Goal: Task Accomplishment & Management: Complete application form

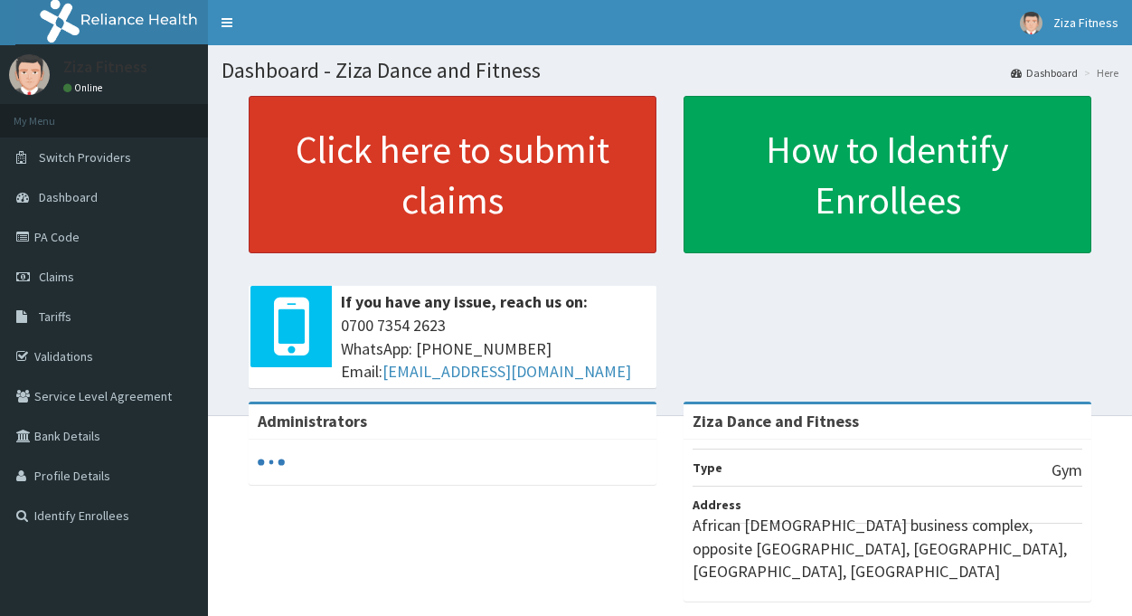
click at [562, 151] on link "Click here to submit claims" at bounding box center [453, 174] width 408 height 157
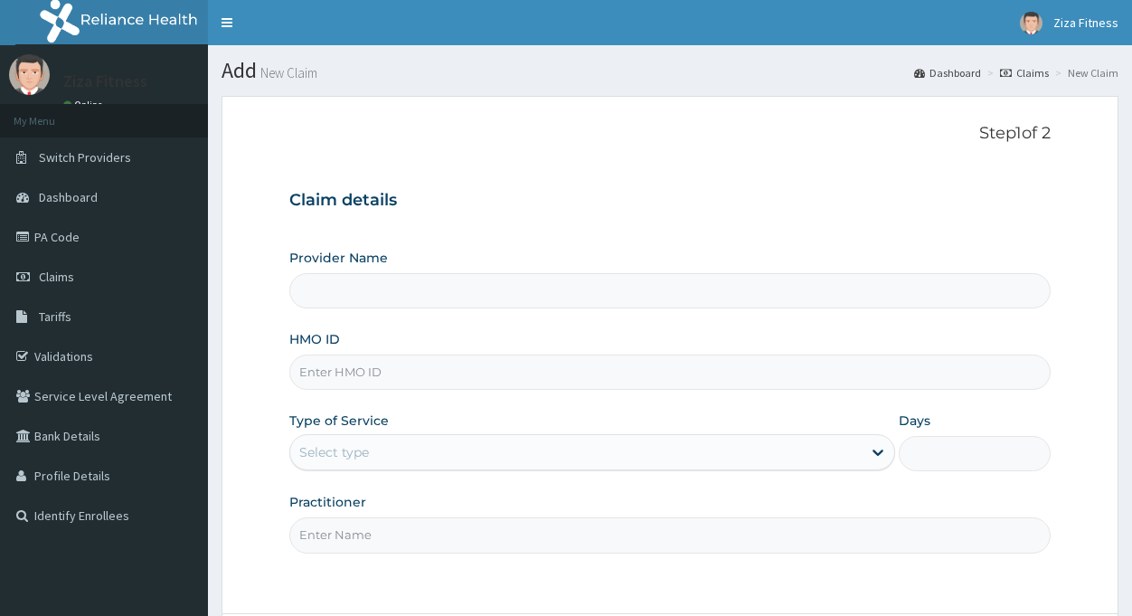
type input "Ziza Dance and Fitness"
type input "1"
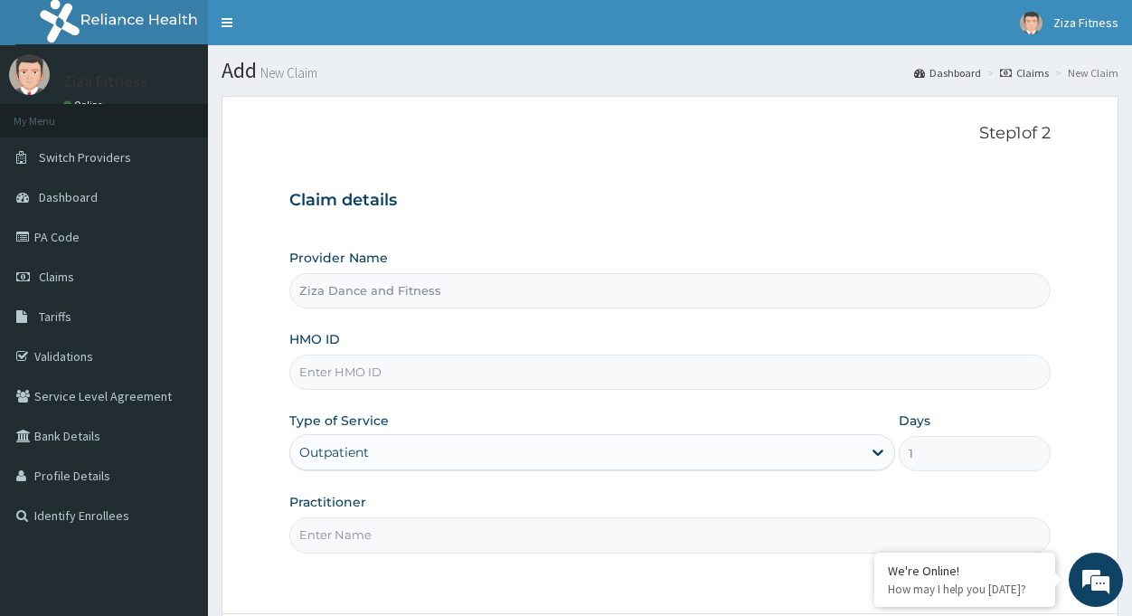
click at [325, 380] on input "HMO ID" at bounding box center [669, 371] width 761 height 35
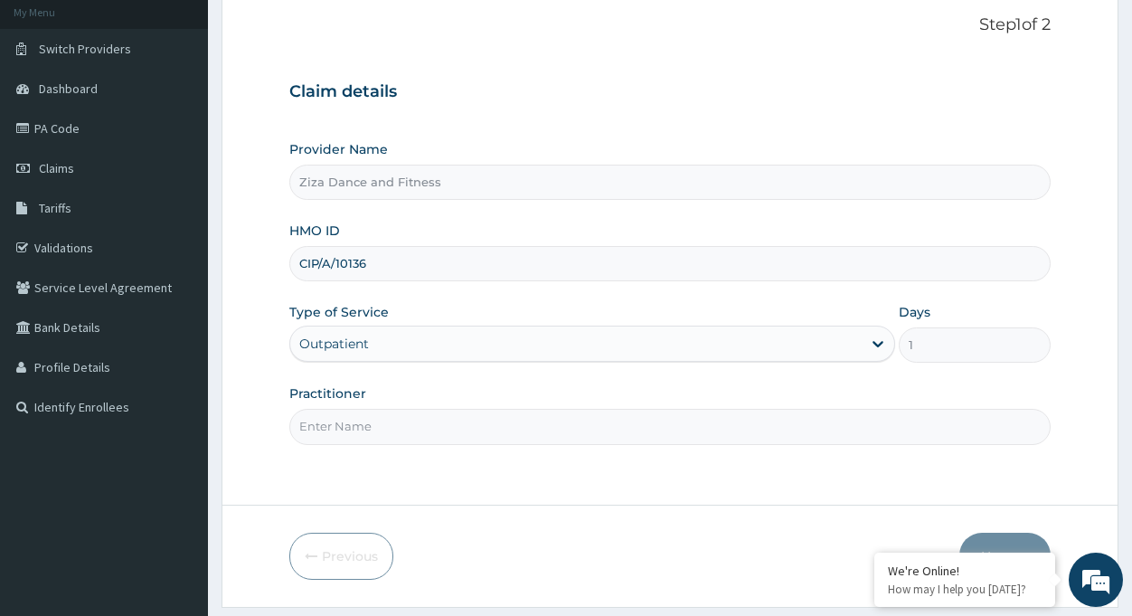
scroll to position [133, 0]
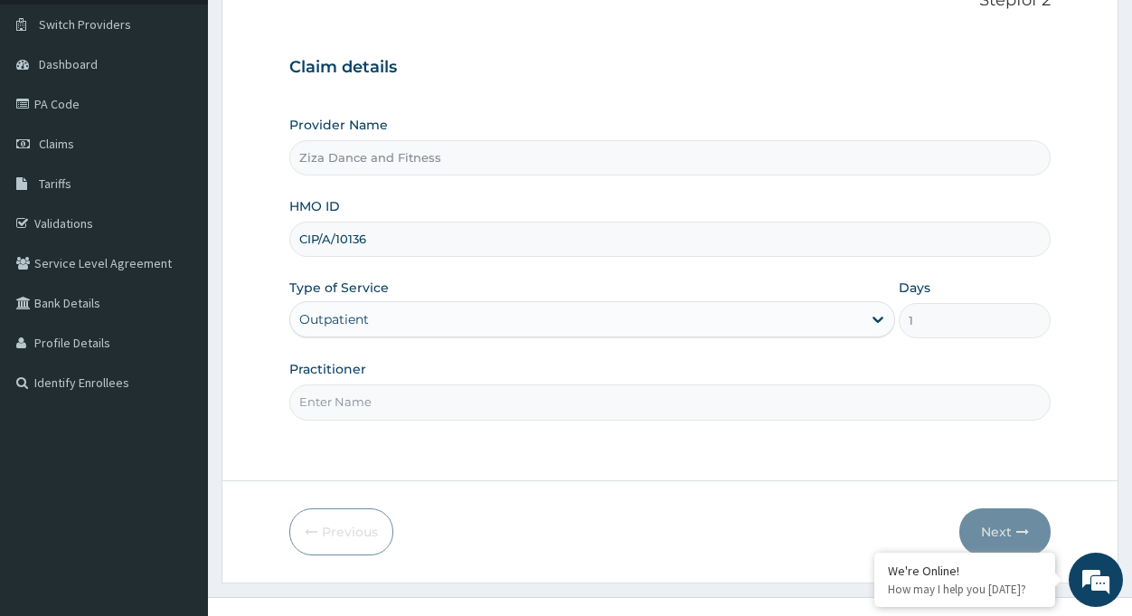
type input "CIP/A/10136"
click at [307, 405] on input "Practitioner" at bounding box center [669, 401] width 761 height 35
type input "Dr.Ndifreke Senawo"
click at [979, 523] on button "Next" at bounding box center [1004, 531] width 91 height 47
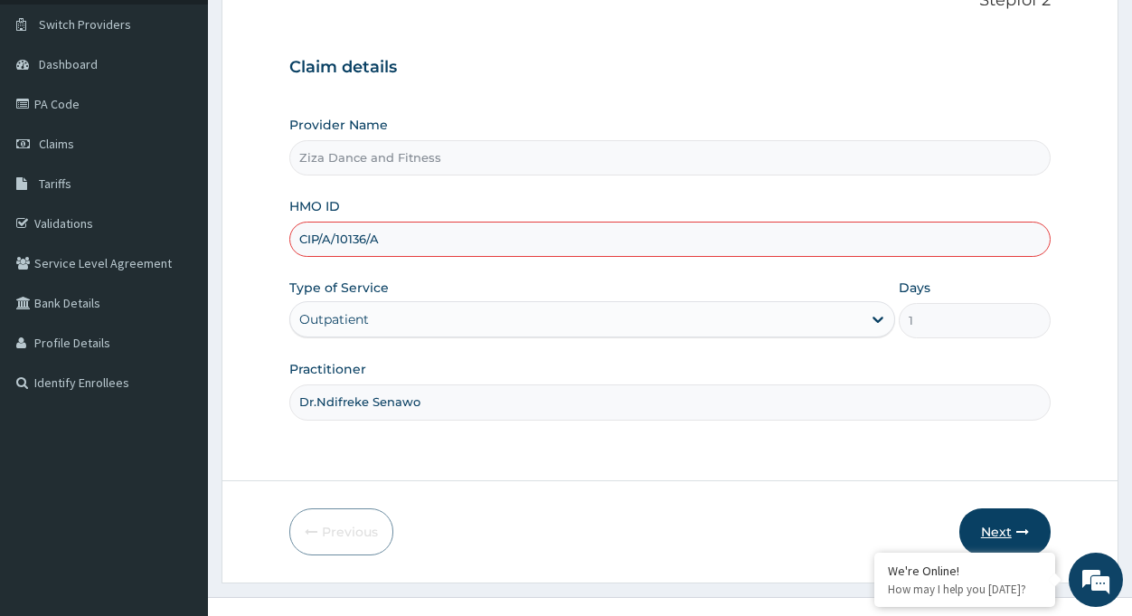
type input "CIP/A/10136/A"
click at [1023, 533] on icon "button" at bounding box center [1022, 531] width 13 height 13
click at [1000, 530] on button "Next" at bounding box center [1004, 531] width 91 height 47
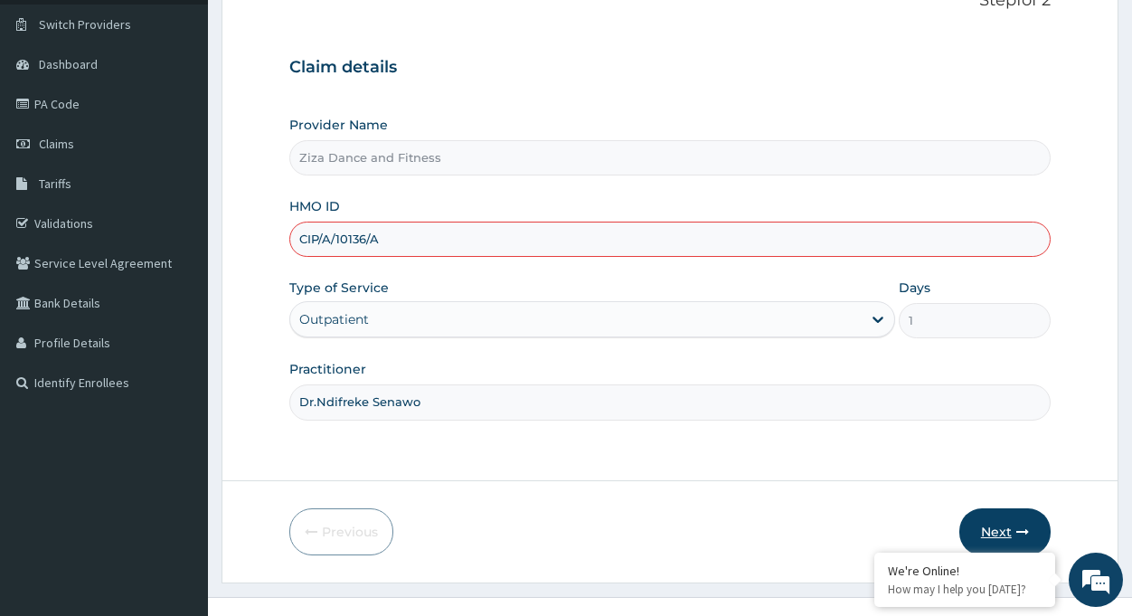
click at [1000, 530] on button "Next" at bounding box center [1004, 531] width 91 height 47
